Goal: Information Seeking & Learning: Learn about a topic

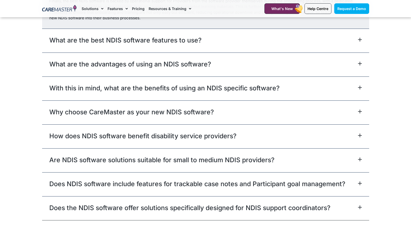
scroll to position [2997, 0]
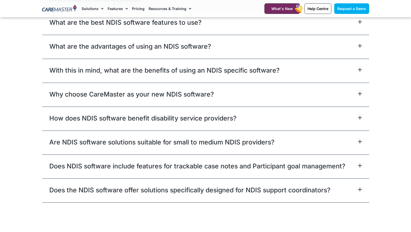
click at [360, 141] on icon at bounding box center [359, 141] width 3 height 3
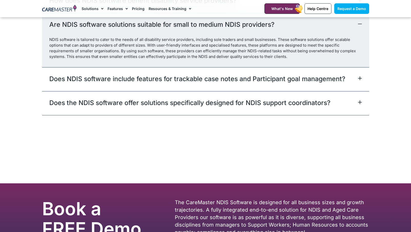
scroll to position [2981, 0]
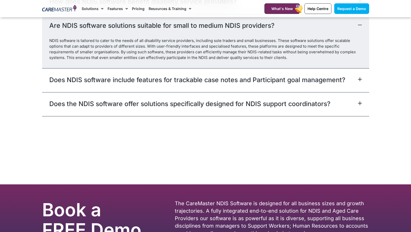
click at [359, 78] on icon at bounding box center [360, 79] width 4 height 4
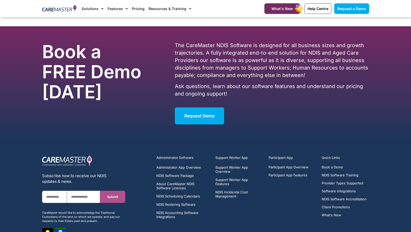
scroll to position [3203, 0]
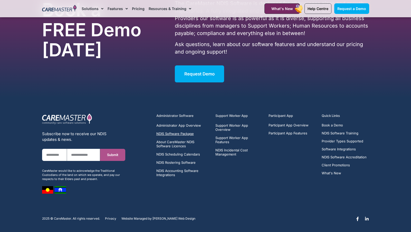
click at [164, 134] on span "NDIS Software Package" at bounding box center [175, 133] width 38 height 4
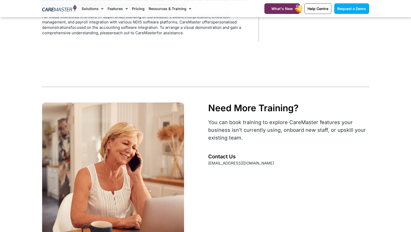
scroll to position [347, 0]
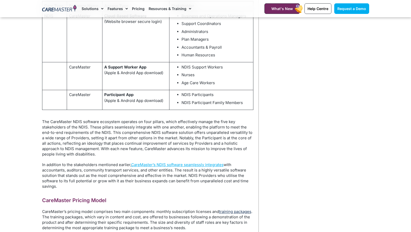
click at [243, 211] on link "training packages" at bounding box center [235, 211] width 32 height 5
click at [133, 7] on link "Pricing" at bounding box center [138, 8] width 13 height 17
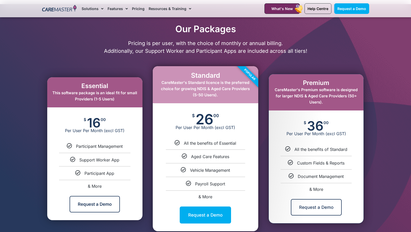
scroll to position [231, 0]
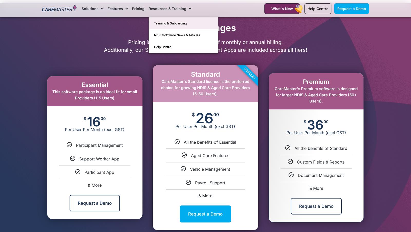
click at [176, 23] on link "Training & Onboarding" at bounding box center [183, 23] width 69 height 12
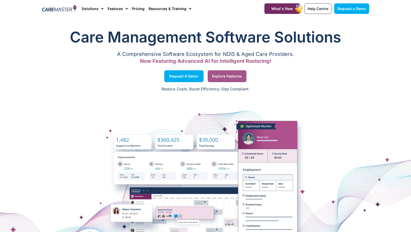
click at [231, 77] on span "Explore Features" at bounding box center [227, 76] width 30 height 3
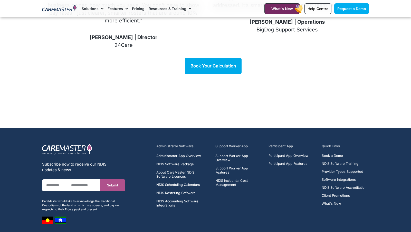
scroll to position [722, 0]
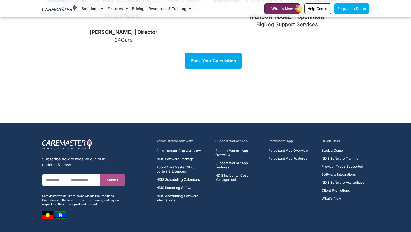
click at [334, 167] on span "Provider Types Supported" at bounding box center [343, 166] width 42 height 4
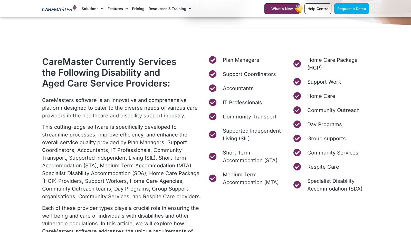
scroll to position [186, 0]
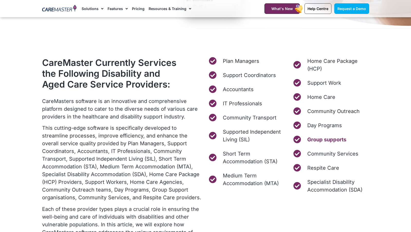
click at [326, 140] on span "Group supports" at bounding box center [326, 139] width 40 height 8
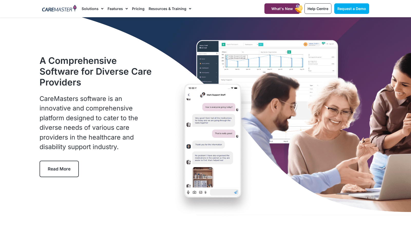
scroll to position [1, 0]
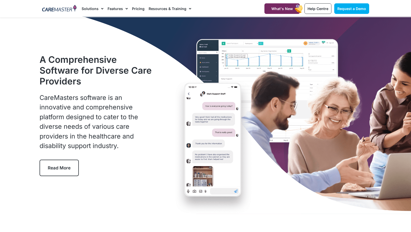
click at [60, 165] on span "Read More" at bounding box center [59, 167] width 23 height 5
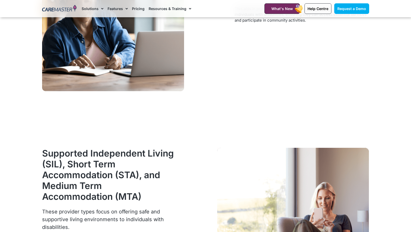
scroll to position [852, 0]
